Goal: Task Accomplishment & Management: Complete application form

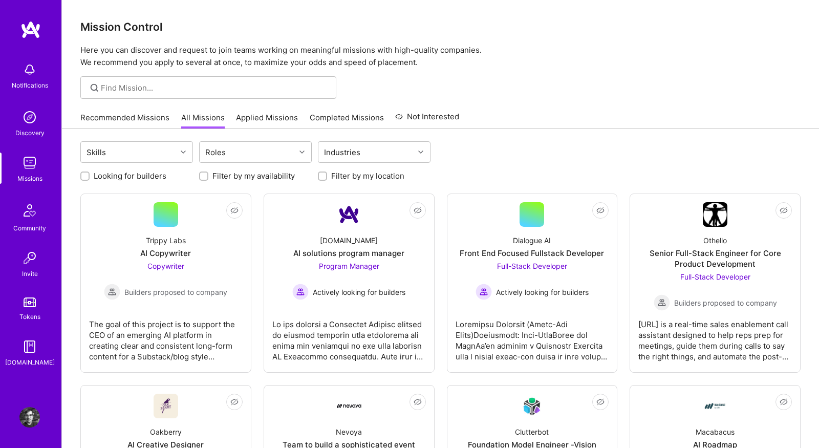
click at [153, 123] on link "Recommended Missions" at bounding box center [124, 120] width 89 height 17
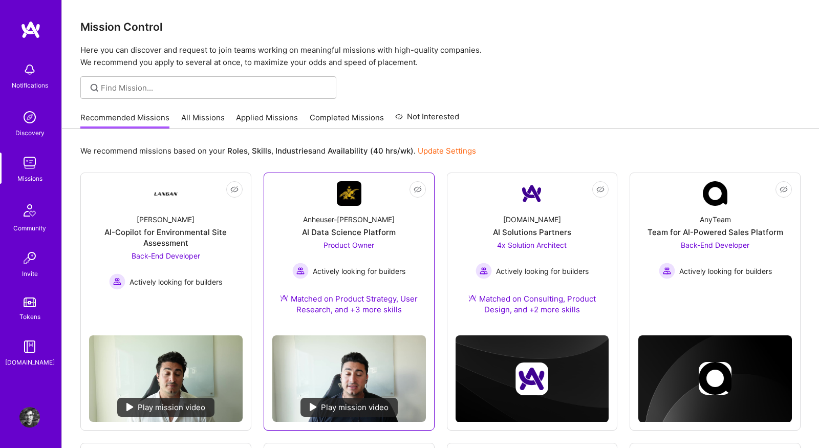
click at [298, 204] on link "Not Interested Anheuser-[PERSON_NAME] Data Science Platform Product Owner Activ…" at bounding box center [348, 254] width 153 height 146
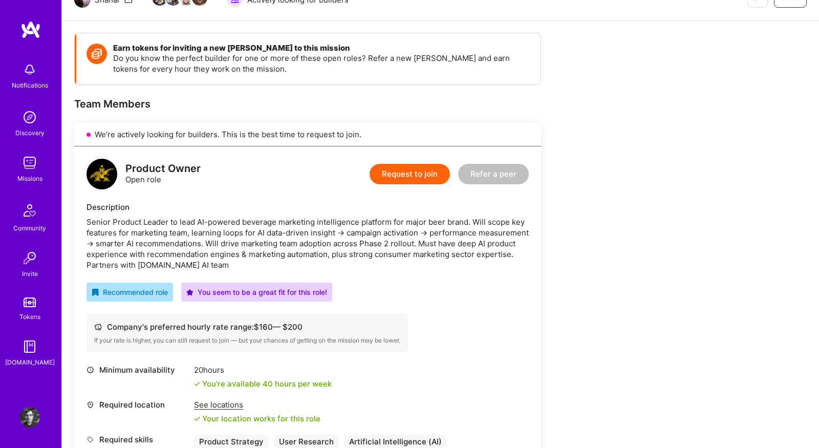
scroll to position [124, 0]
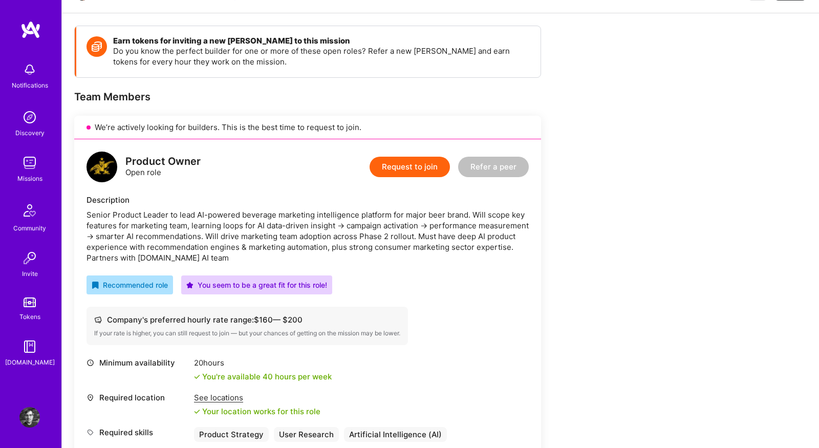
click at [432, 169] on button "Request to join" at bounding box center [409, 167] width 80 height 20
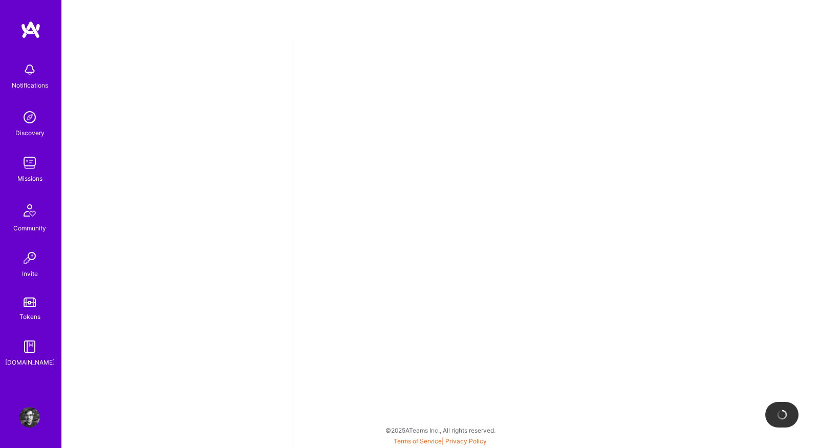
select select "US"
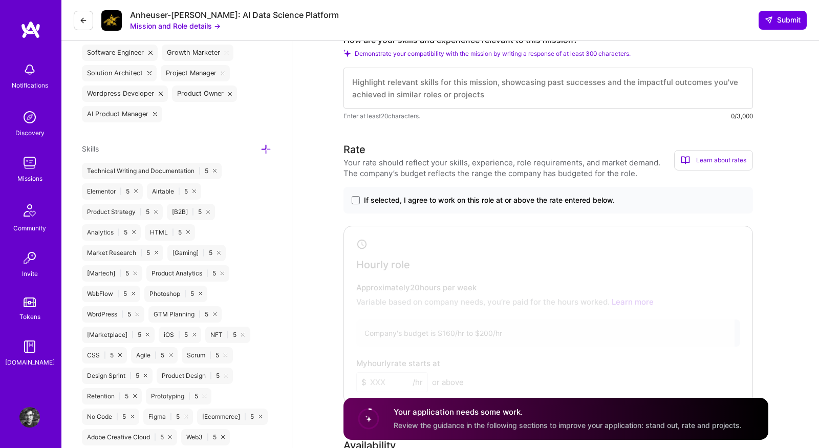
scroll to position [1, 0]
click at [356, 199] on span at bounding box center [356, 200] width 8 height 8
click at [0, 0] on input "If selected, I agree to work on this role at or above the rate entered below." at bounding box center [0, 0] width 0 height 0
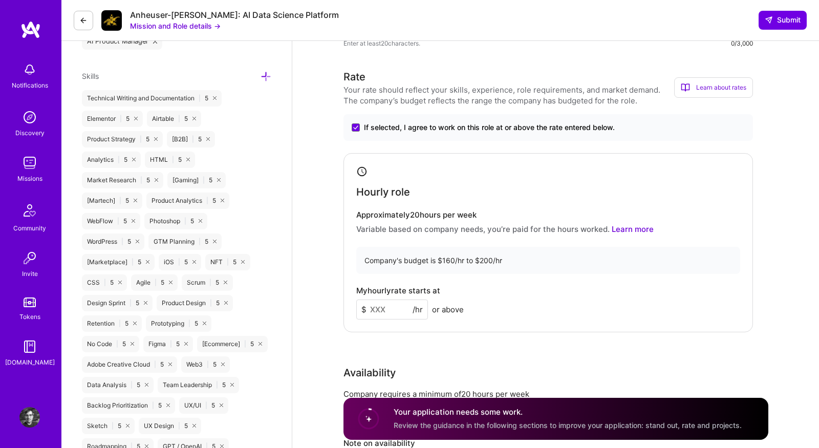
scroll to position [554, 0]
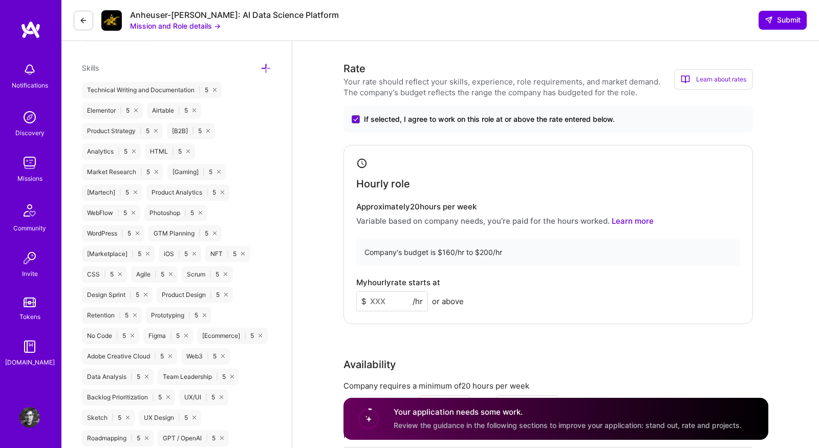
click at [393, 299] on input at bounding box center [392, 301] width 72 height 20
type input "200"
click at [534, 308] on div "My hourly rate starts at $ 200 /hr or above" at bounding box center [548, 294] width 384 height 33
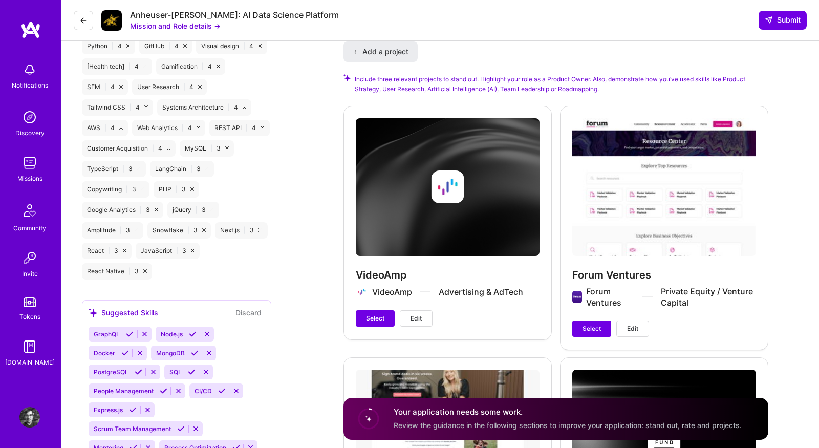
scroll to position [1154, 0]
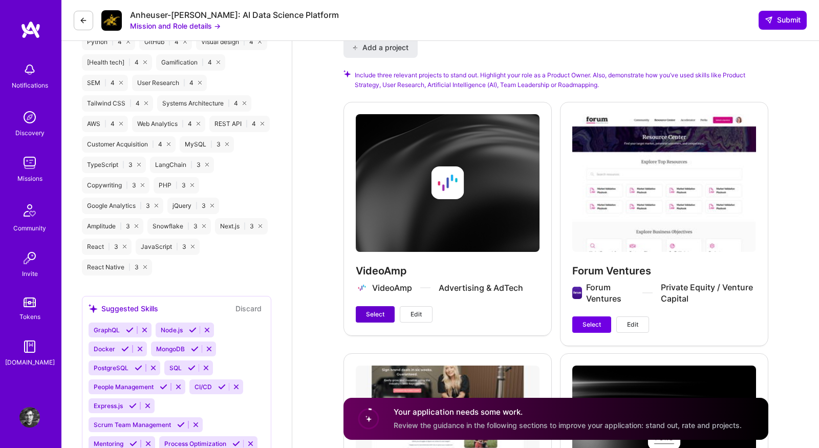
click at [378, 319] on span "Select" at bounding box center [375, 314] width 18 height 9
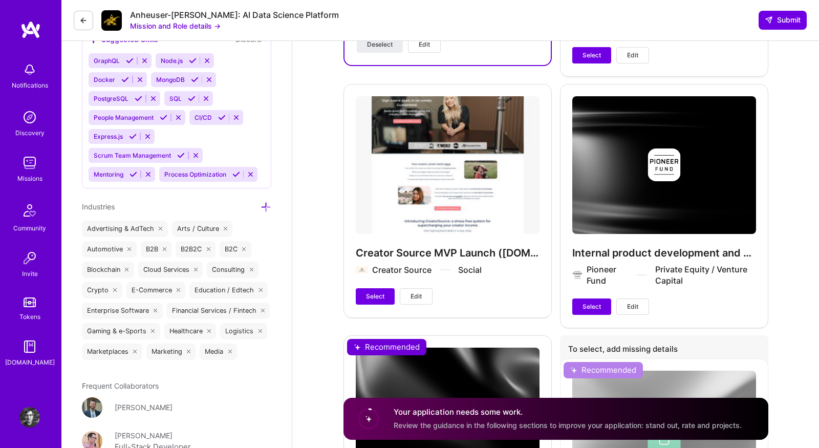
scroll to position [1425, 0]
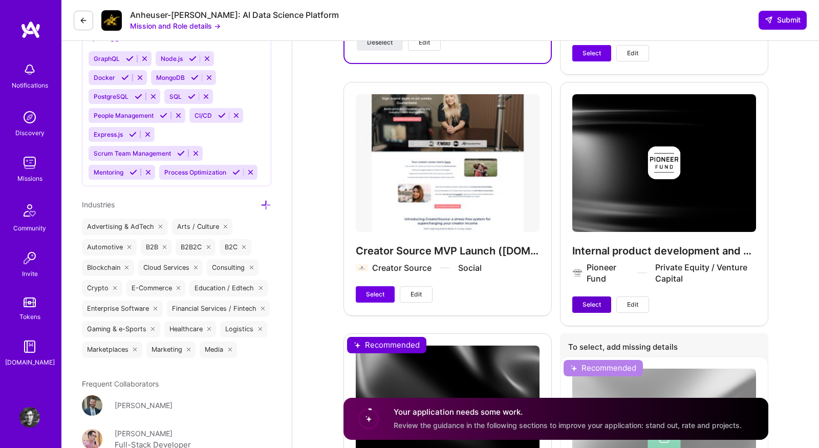
click at [591, 300] on span "Select" at bounding box center [591, 304] width 18 height 9
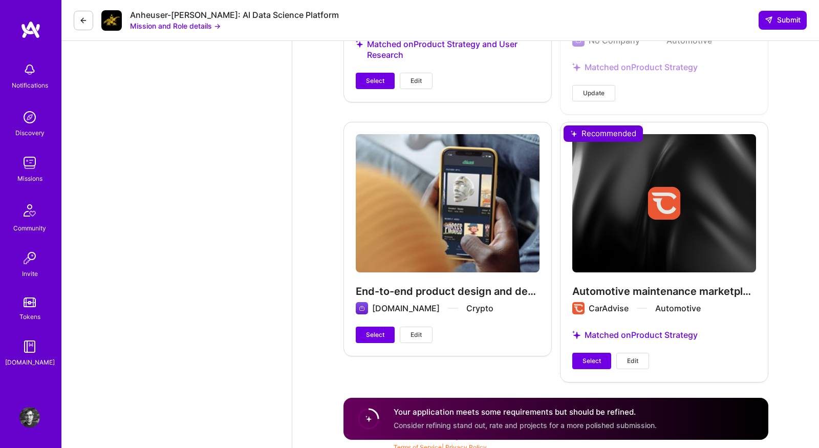
scroll to position [1941, 0]
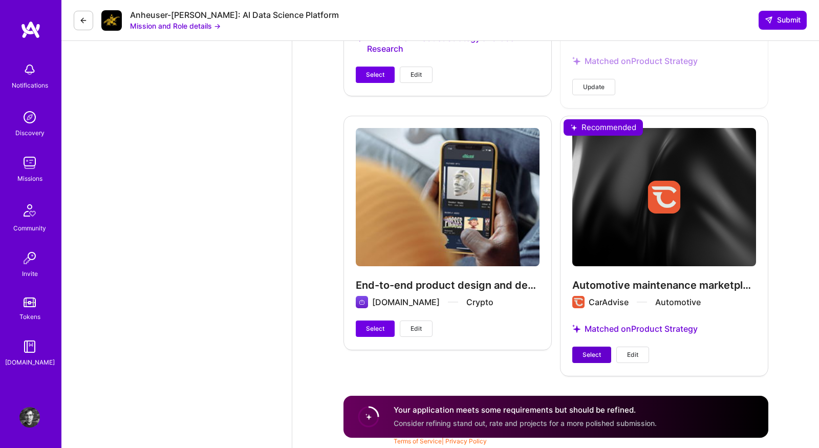
click at [597, 359] on span "Select" at bounding box center [591, 354] width 18 height 9
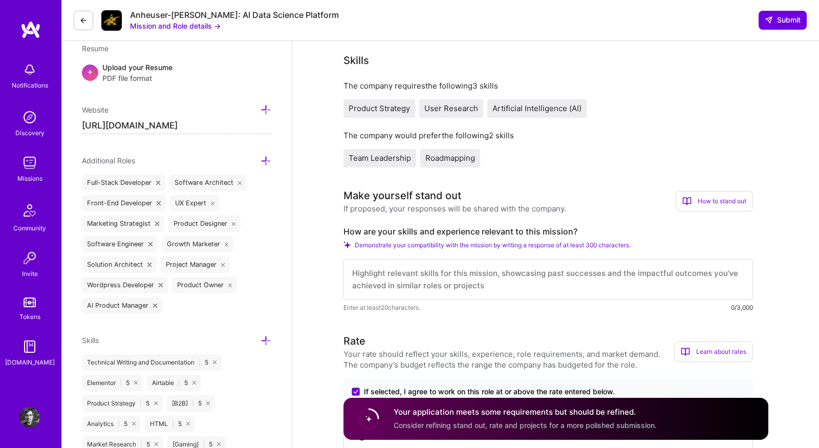
scroll to position [0, 0]
click at [495, 279] on textarea at bounding box center [547, 279] width 409 height 41
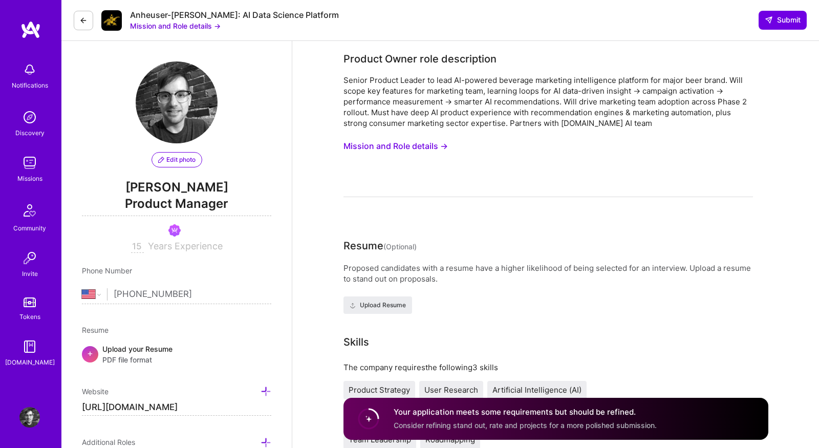
click at [424, 147] on button "Mission and Role details →" at bounding box center [395, 146] width 104 height 19
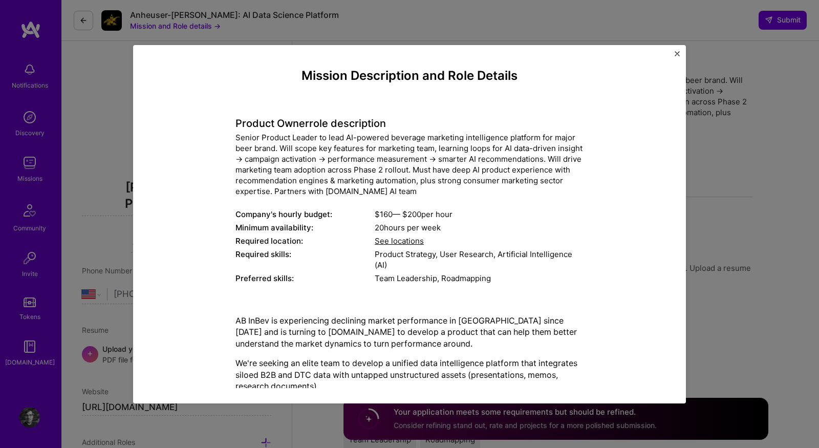
click at [366, 156] on div "Senior Product Leader to lead AI-powered beverage marketing intelligence platfo…" at bounding box center [409, 164] width 348 height 64
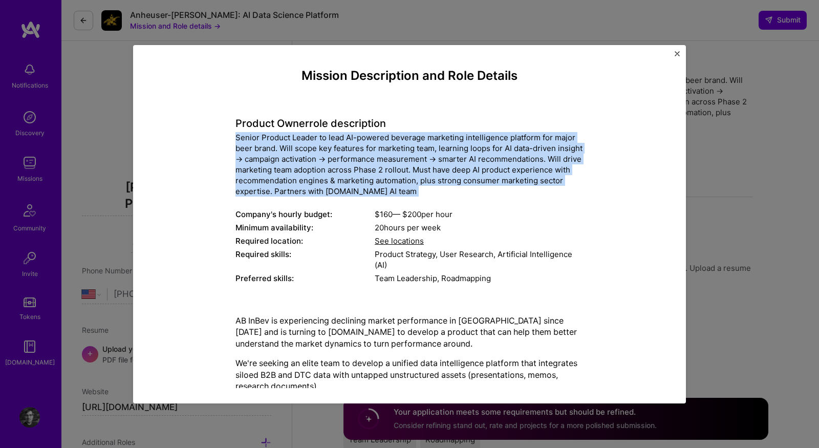
click at [366, 156] on div "Senior Product Leader to lead AI-powered beverage marketing intelligence platfo…" at bounding box center [409, 164] width 348 height 64
copy div "Senior Product Leader to lead AI-powered beverage marketing intelligence platfo…"
click at [366, 156] on div "Senior Product Leader to lead AI-powered beverage marketing intelligence platfo…" at bounding box center [409, 164] width 348 height 64
